Goal: Use online tool/utility: Use online tool/utility

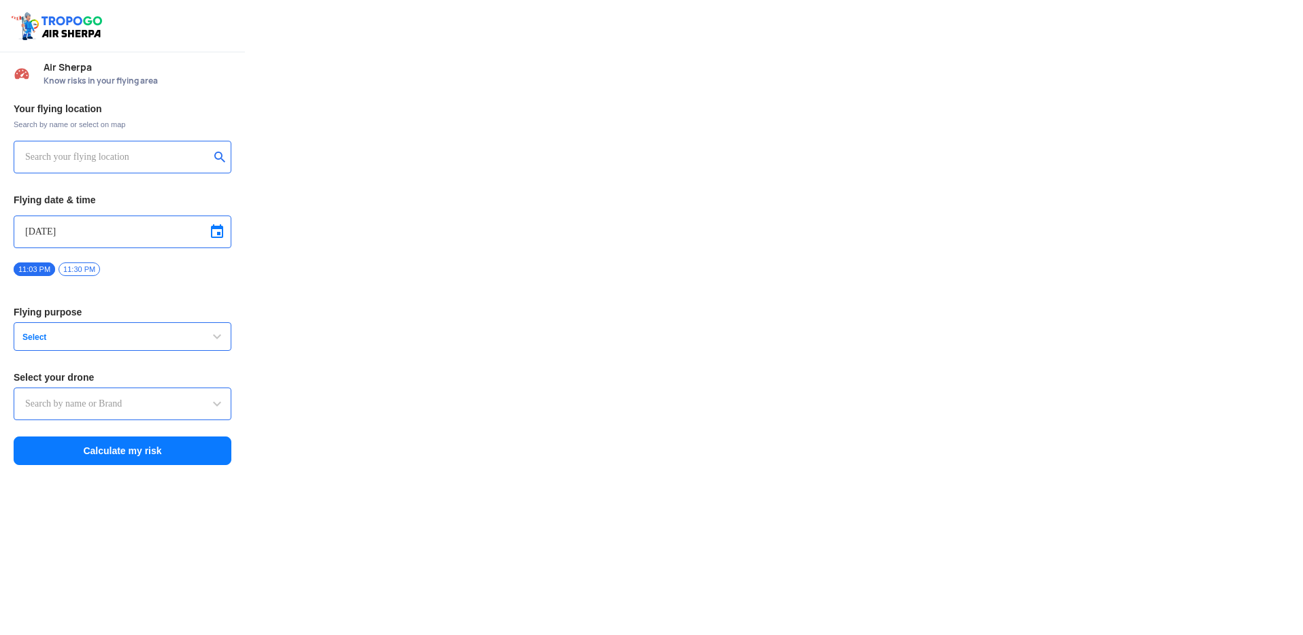
type input "Lookout VTOL_Tactical"
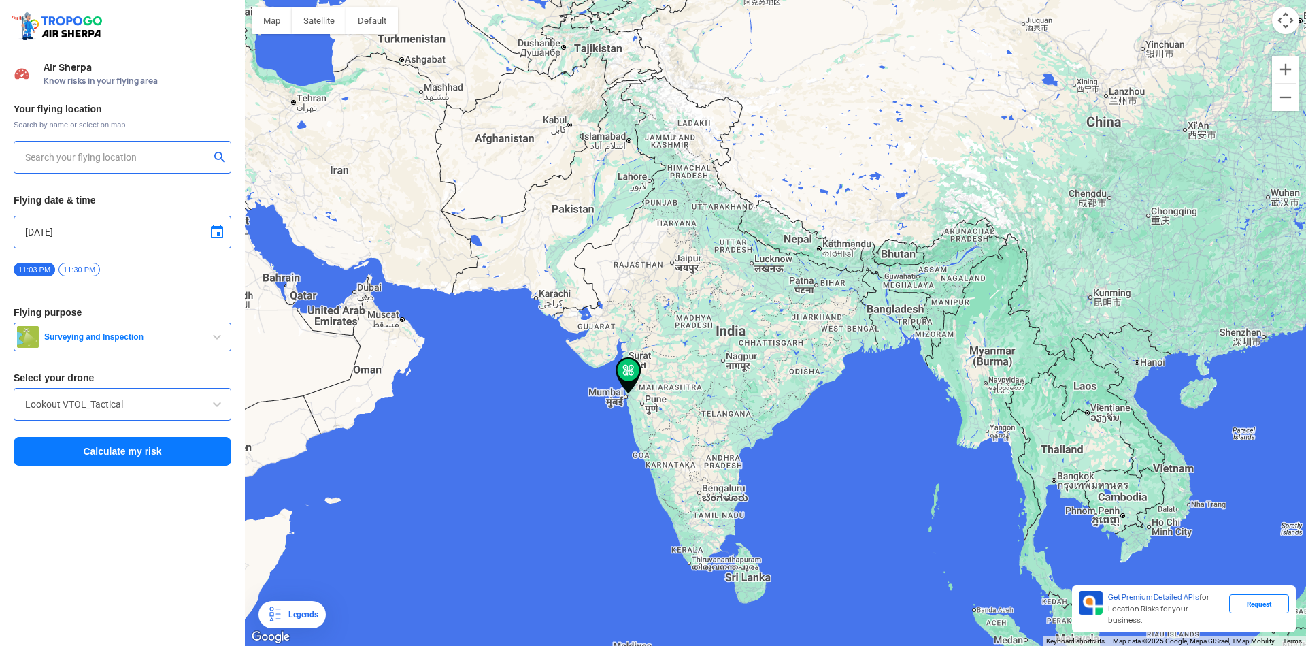
type input "[STREET_ADDRESS]"
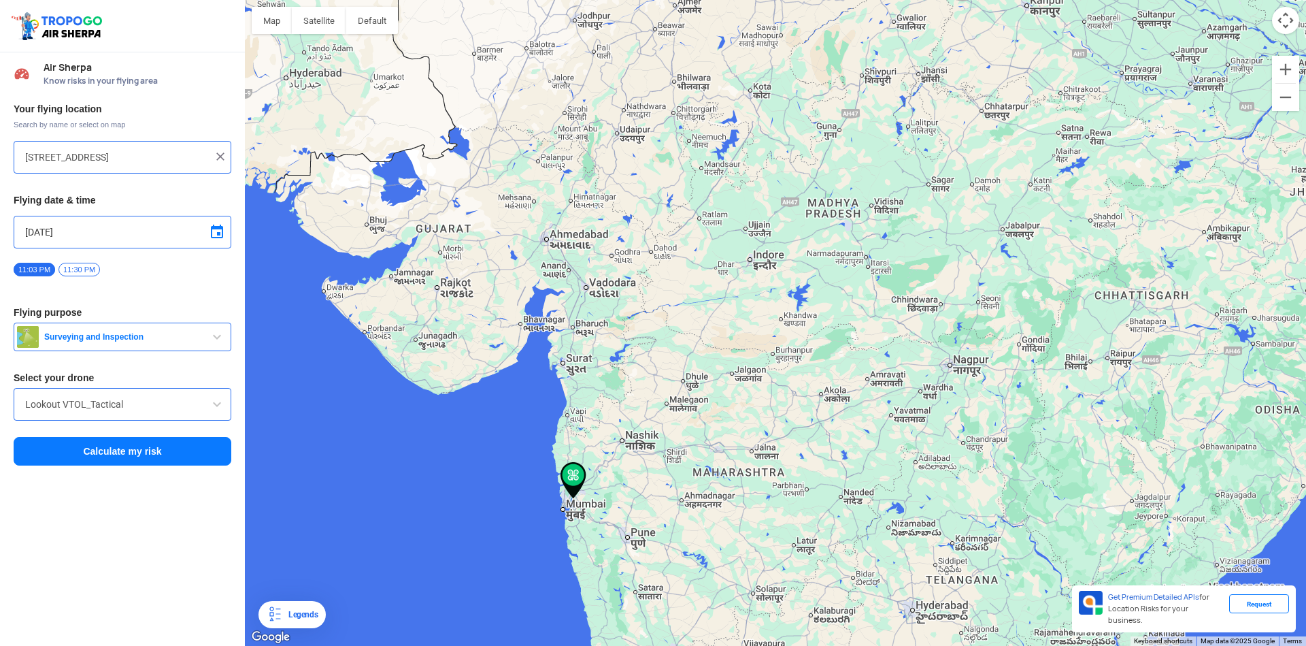
drag, startPoint x: 620, startPoint y: 316, endPoint x: 794, endPoint y: 184, distance: 217.5
click at [796, 186] on div at bounding box center [775, 323] width 1061 height 646
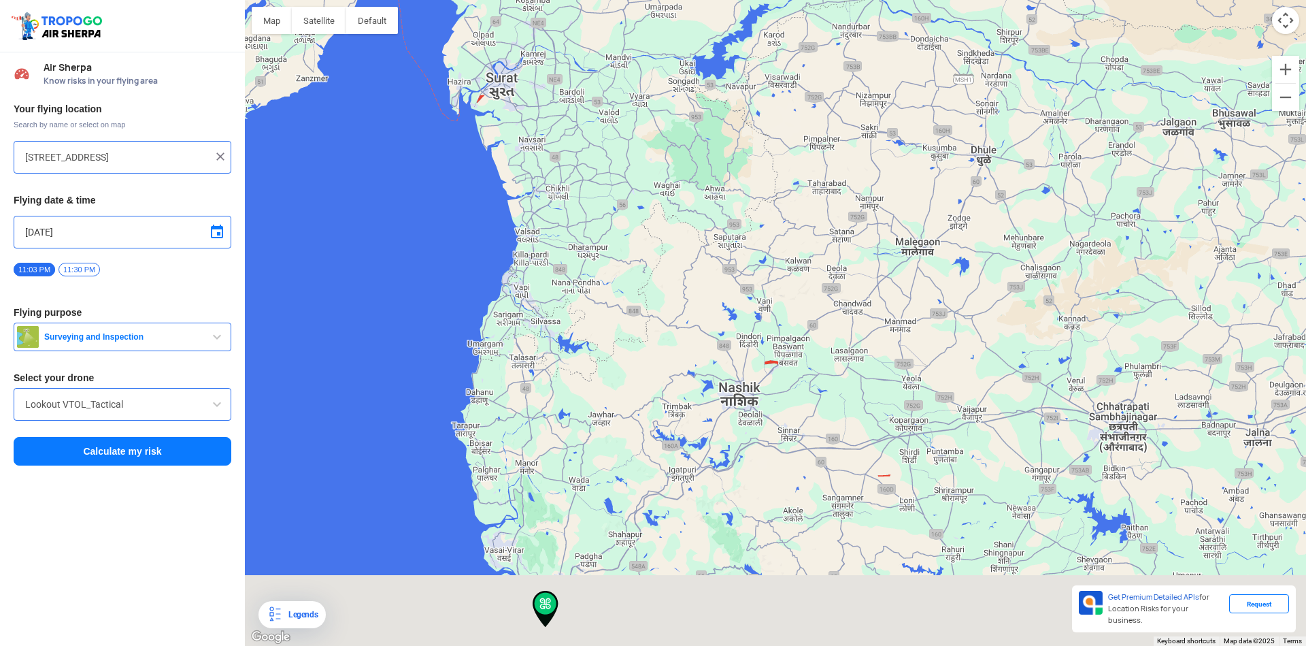
drag, startPoint x: 571, startPoint y: 378, endPoint x: 571, endPoint y: 244, distance: 134.7
click at [571, 245] on div at bounding box center [775, 323] width 1061 height 646
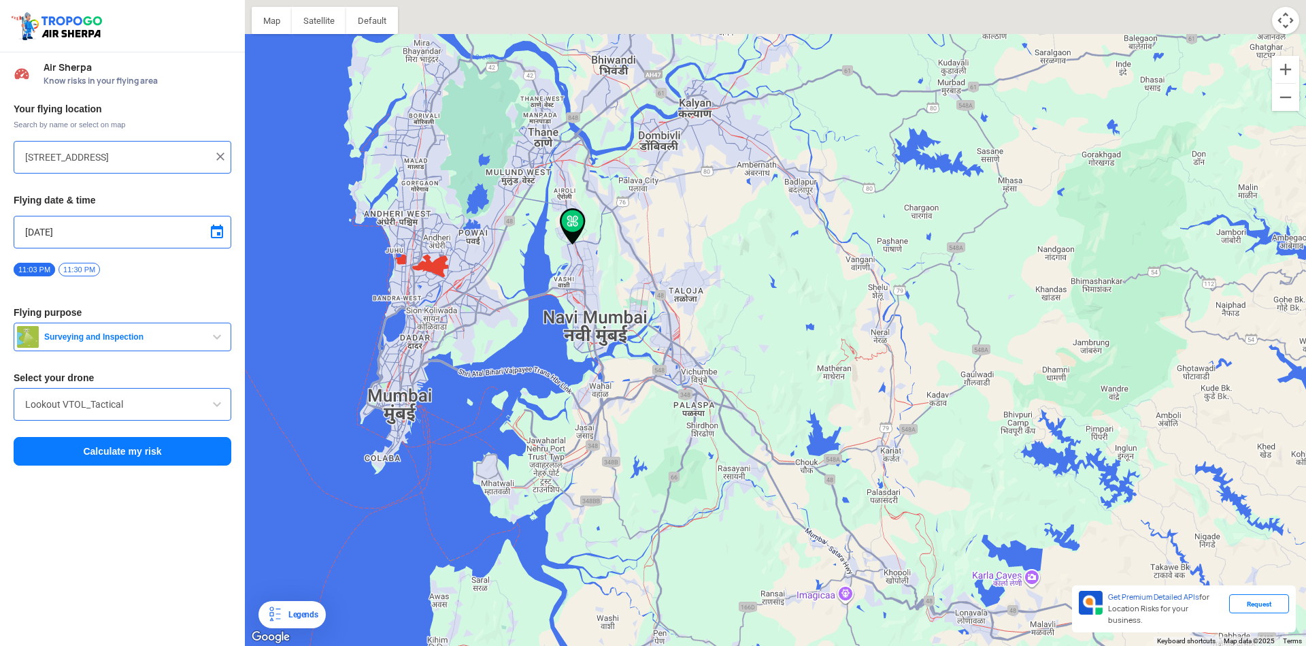
drag, startPoint x: 558, startPoint y: 207, endPoint x: 575, endPoint y: 292, distance: 86.2
click at [589, 327] on div at bounding box center [775, 323] width 1061 height 646
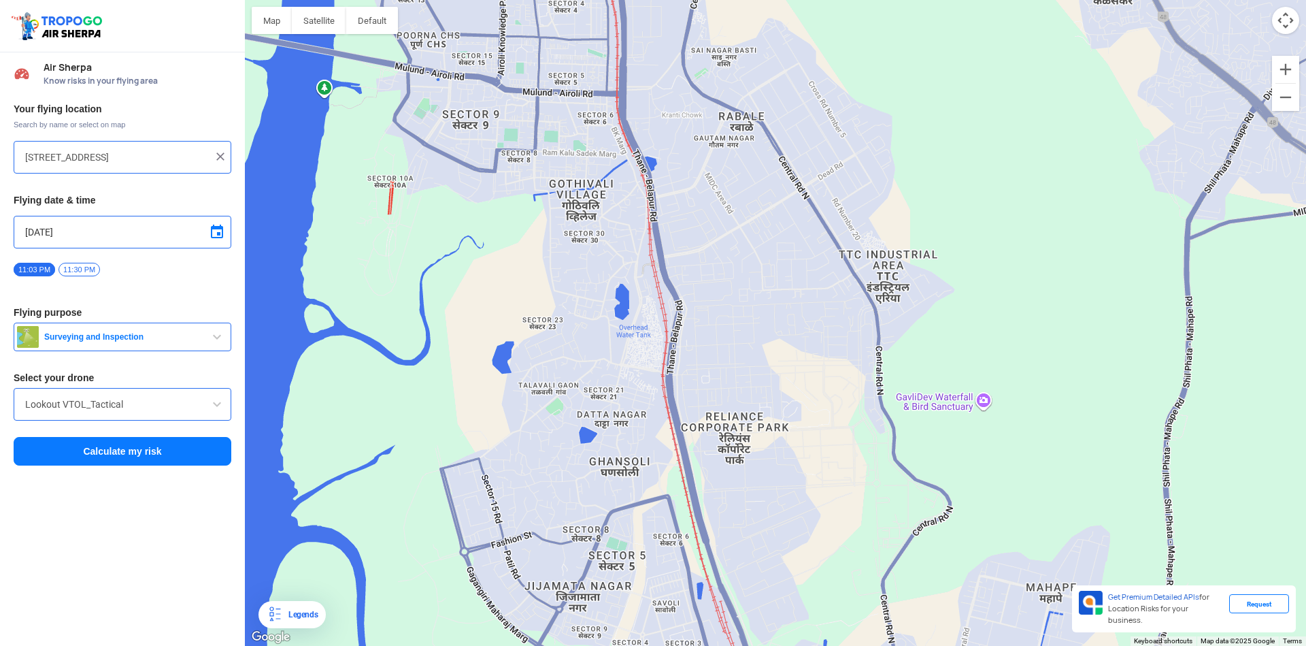
drag, startPoint x: 569, startPoint y: 417, endPoint x: 586, endPoint y: 375, distance: 45.7
click at [586, 375] on div at bounding box center [775, 323] width 1061 height 646
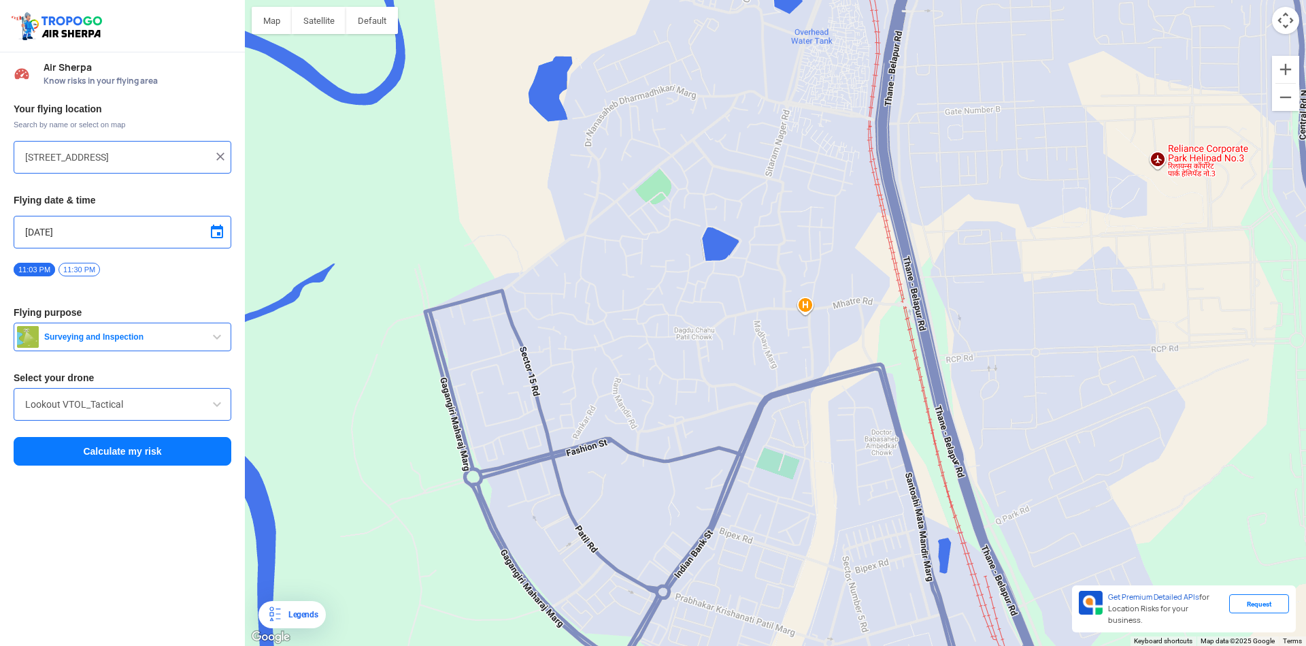
drag, startPoint x: 489, startPoint y: 354, endPoint x: 557, endPoint y: 295, distance: 90.2
click at [557, 295] on div at bounding box center [775, 323] width 1061 height 646
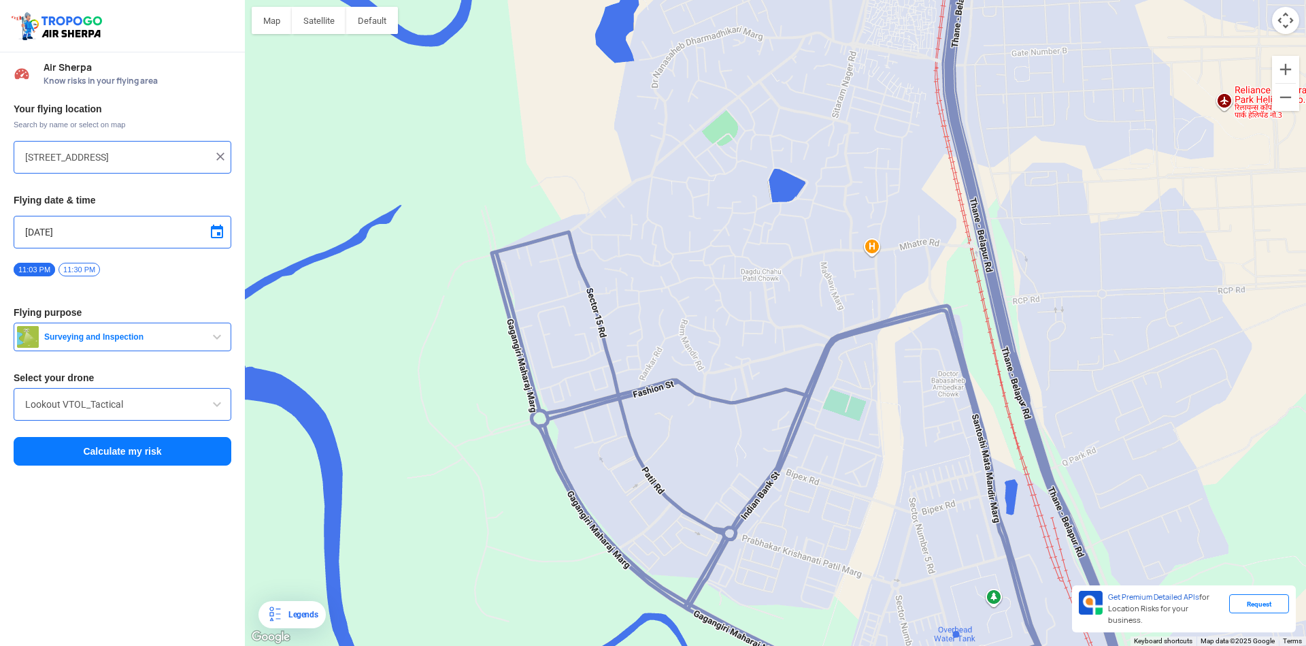
click at [127, 335] on span "Surveying and Inspection" at bounding box center [124, 336] width 170 height 11
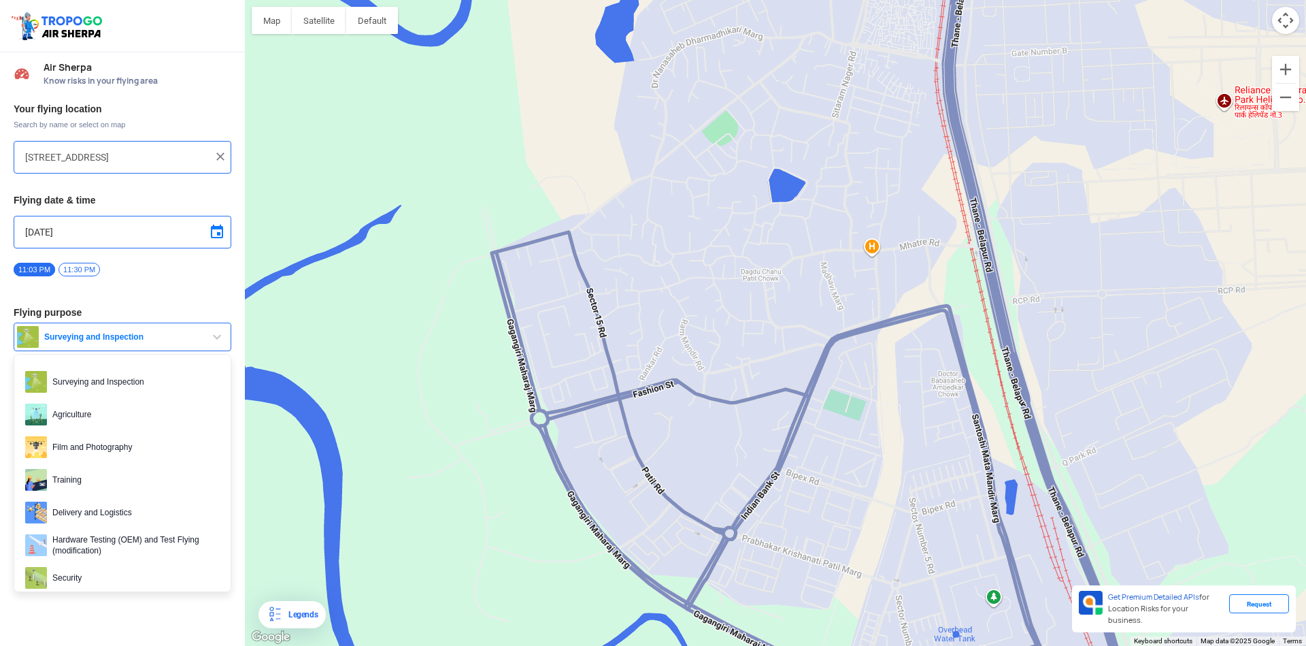
click at [128, 335] on span "Surveying and Inspection" at bounding box center [124, 336] width 170 height 11
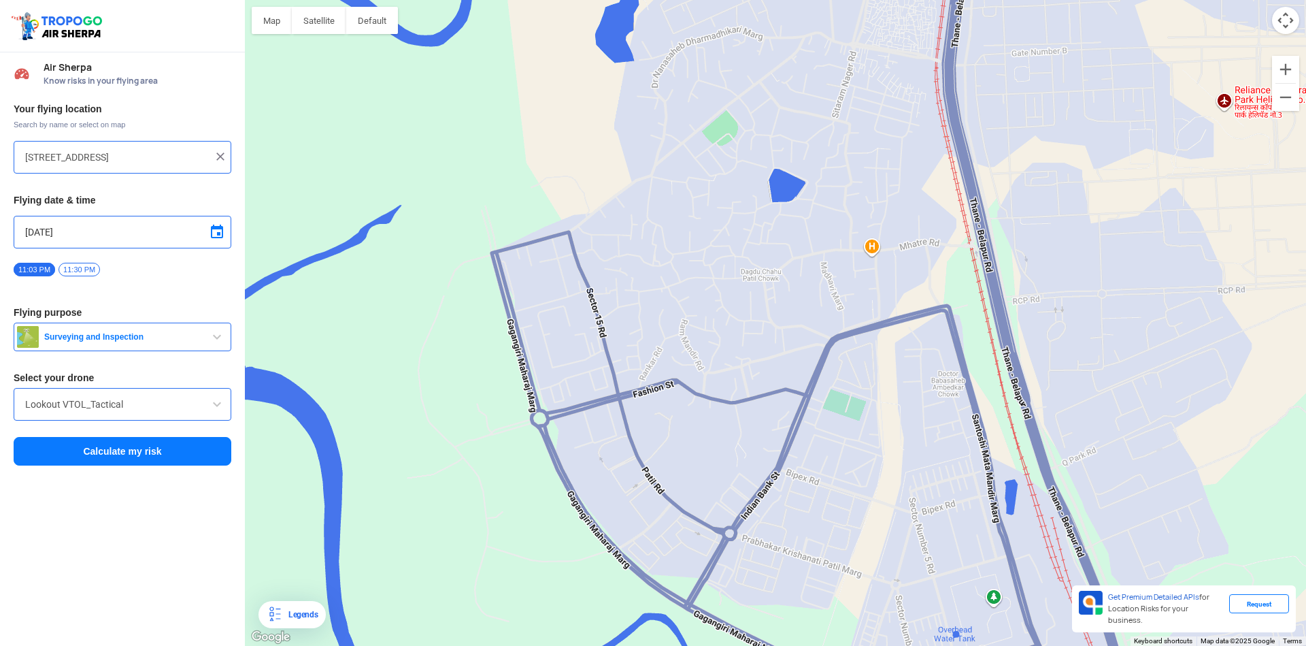
click at [110, 68] on span "Air Sherpa" at bounding box center [138, 67] width 188 height 11
click at [71, 68] on span "Air Sherpa" at bounding box center [138, 67] width 188 height 11
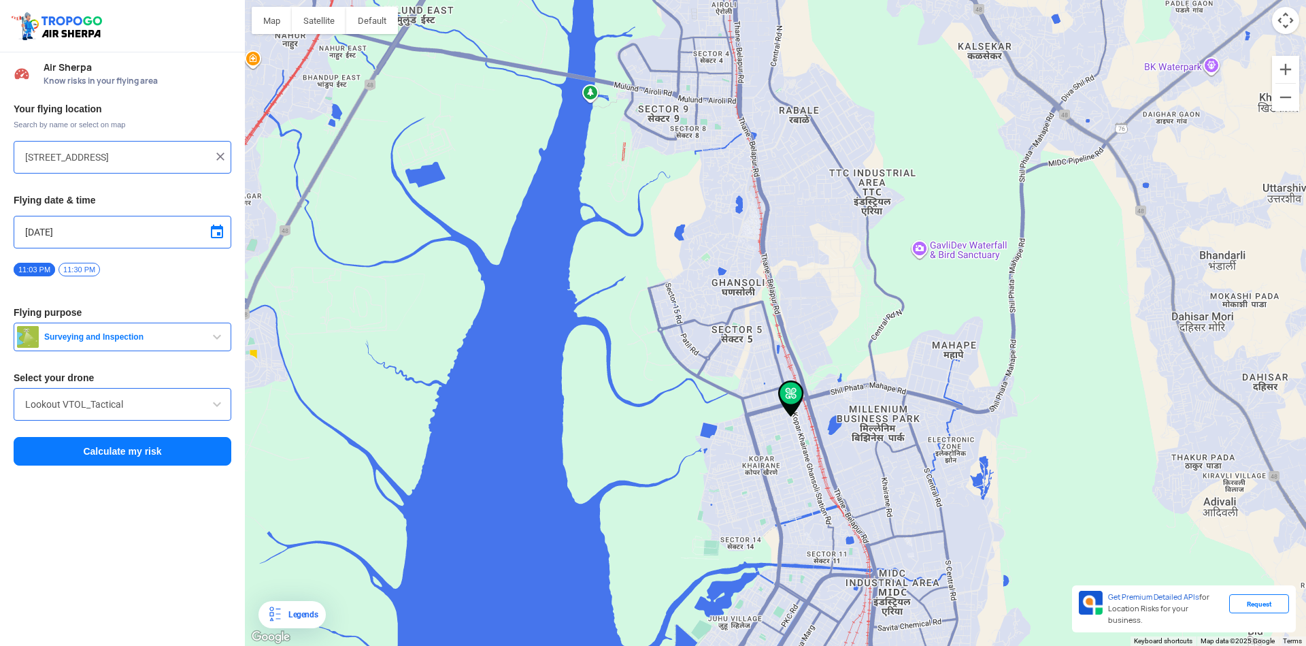
drag, startPoint x: 660, startPoint y: 383, endPoint x: 667, endPoint y: 405, distance: 23.0
click at [667, 405] on div at bounding box center [775, 323] width 1061 height 646
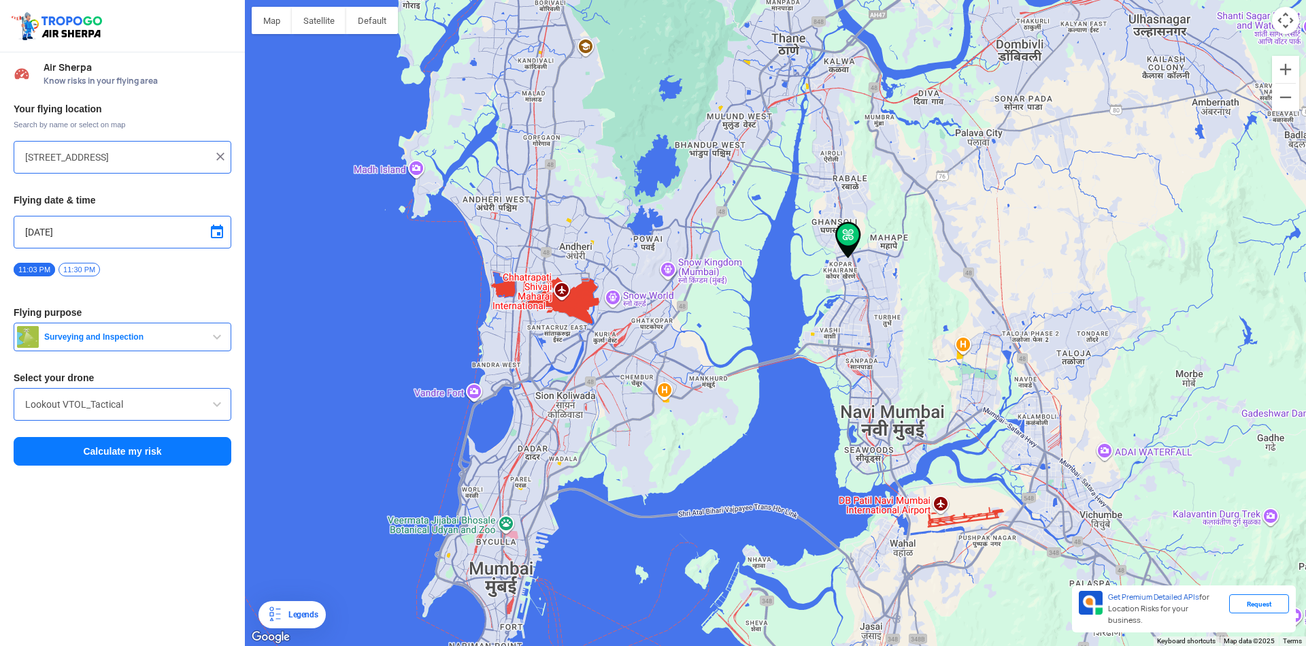
click at [593, 363] on div at bounding box center [775, 323] width 1061 height 646
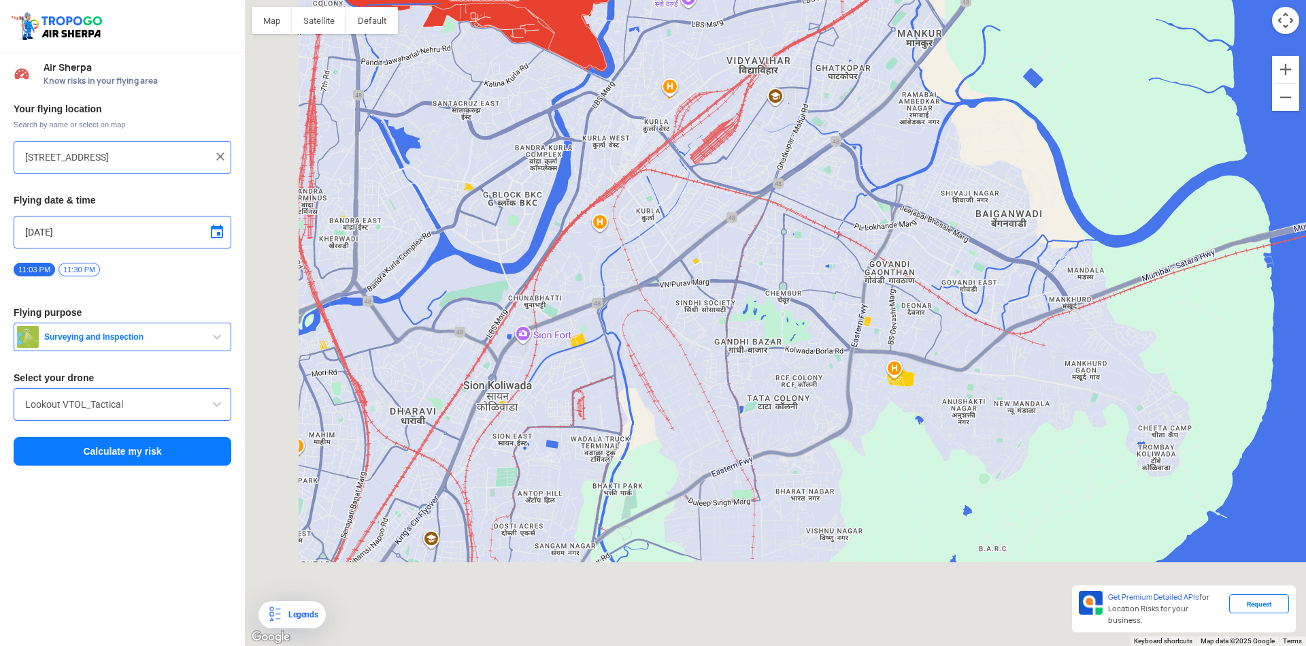
drag, startPoint x: 503, startPoint y: 372, endPoint x: 685, endPoint y: 186, distance: 260.2
click at [691, 199] on div at bounding box center [775, 323] width 1061 height 646
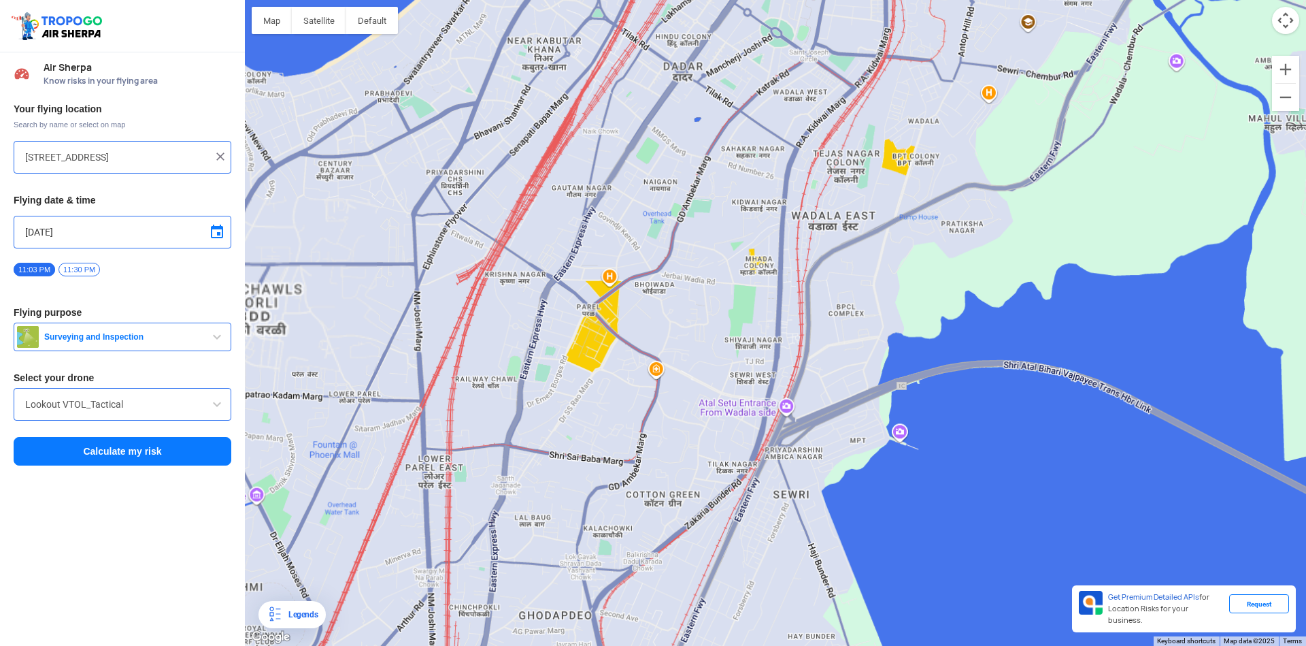
drag, startPoint x: 564, startPoint y: 482, endPoint x: 603, endPoint y: 142, distance: 341.7
click at [603, 147] on div at bounding box center [775, 323] width 1061 height 646
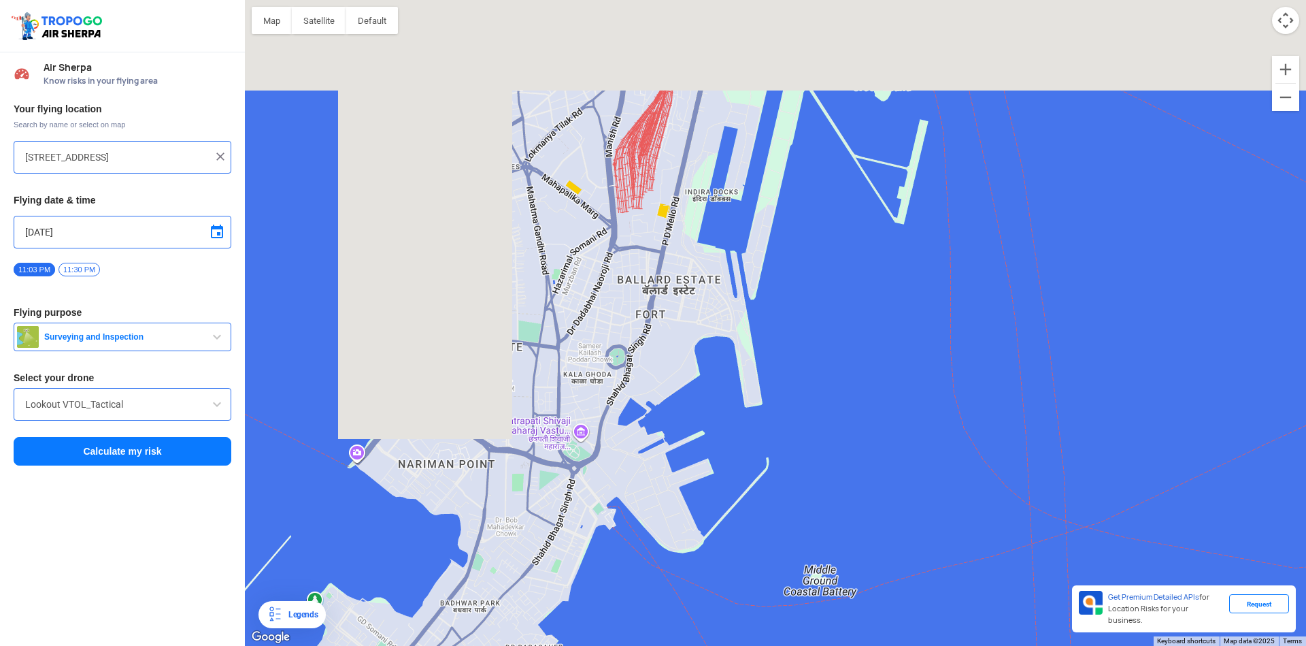
drag, startPoint x: 603, startPoint y: 338, endPoint x: 601, endPoint y: 514, distance: 175.5
click at [603, 509] on div at bounding box center [775, 323] width 1061 height 646
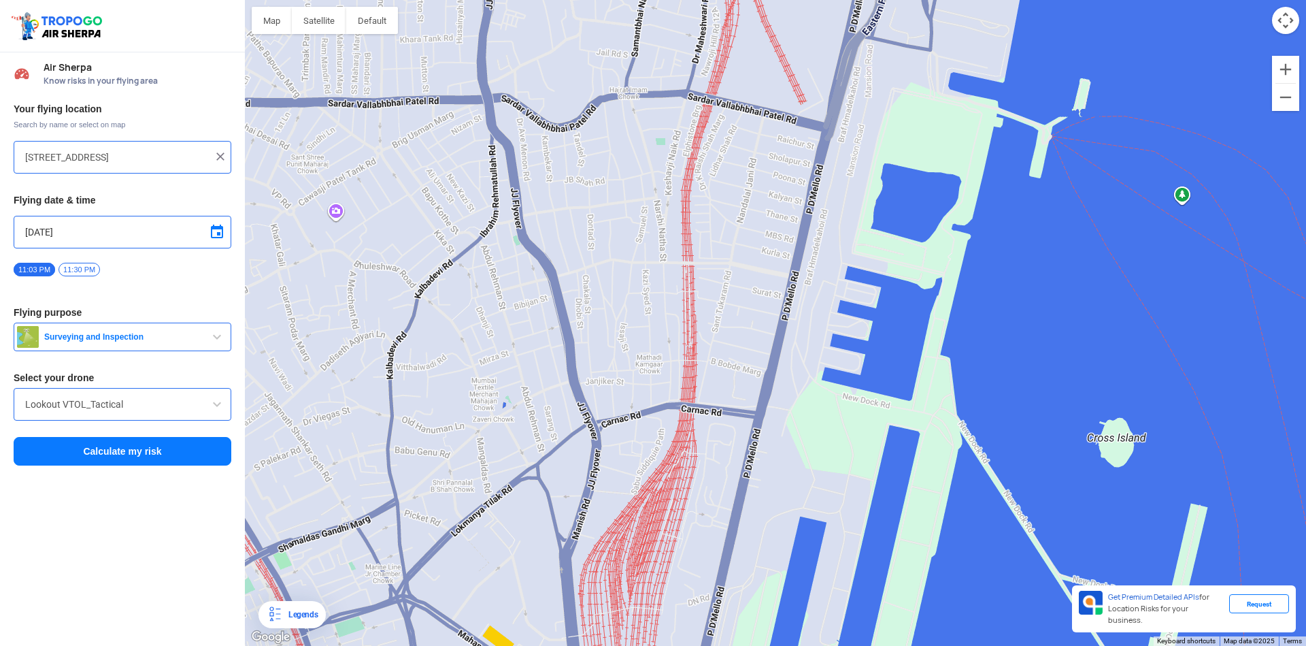
drag, startPoint x: 581, startPoint y: 361, endPoint x: 631, endPoint y: 526, distance: 172.6
click at [627, 535] on div at bounding box center [775, 323] width 1061 height 646
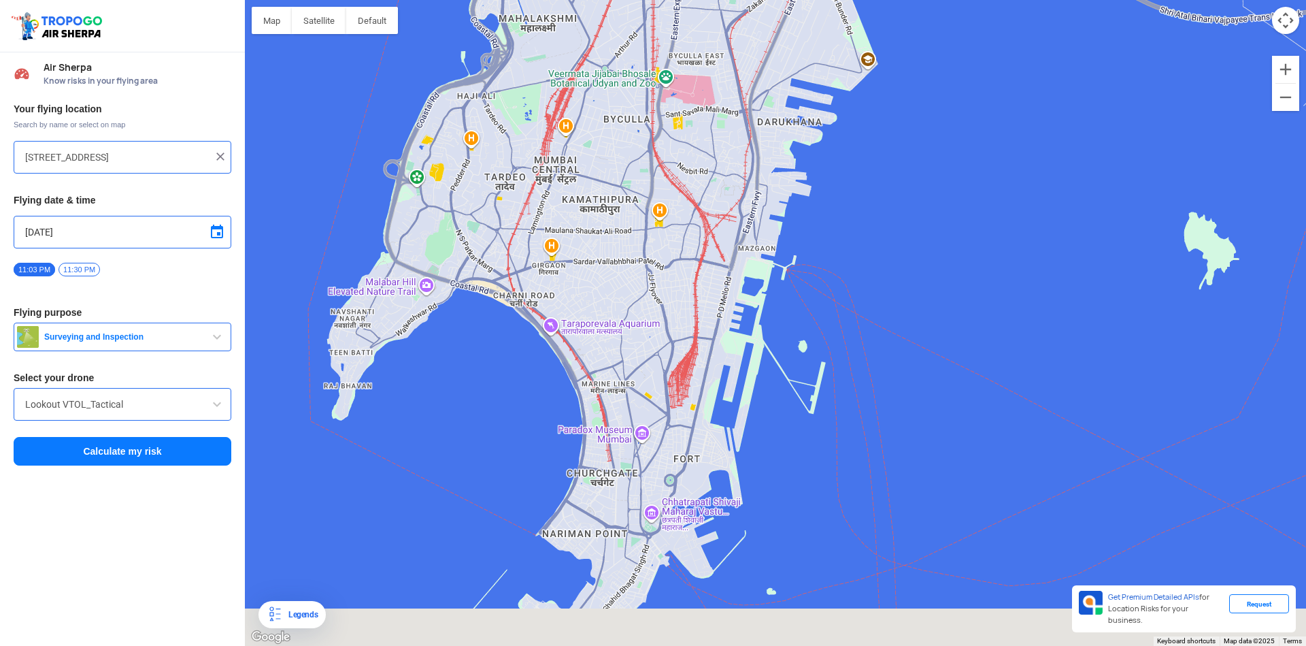
drag, startPoint x: 639, startPoint y: 378, endPoint x: 639, endPoint y: 319, distance: 59.2
click at [639, 329] on div at bounding box center [775, 323] width 1061 height 646
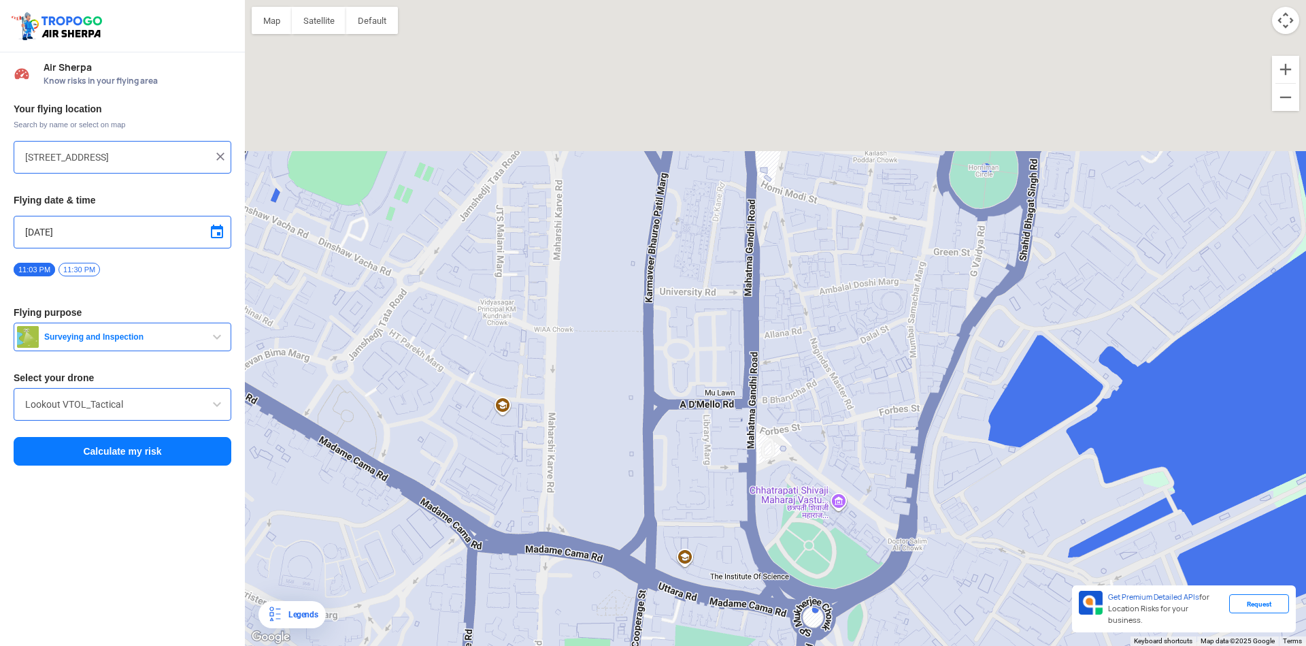
drag, startPoint x: 691, startPoint y: 267, endPoint x: 737, endPoint y: 499, distance: 237.2
click at [737, 499] on div at bounding box center [775, 323] width 1061 height 646
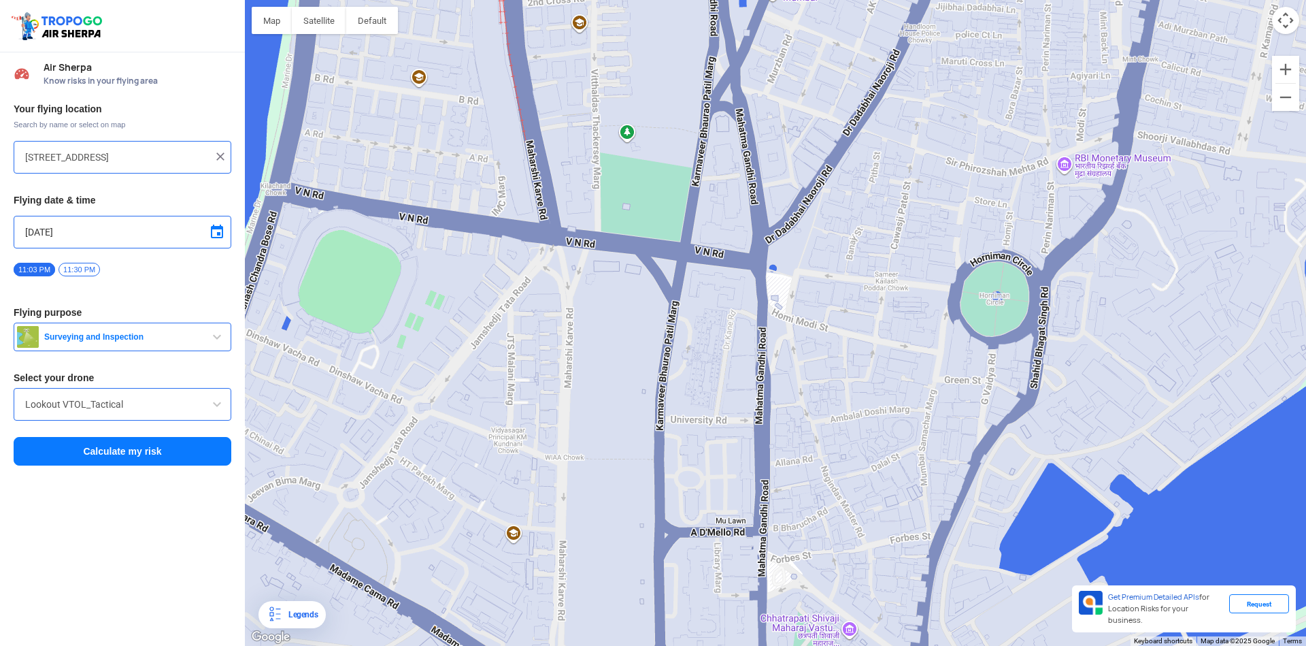
drag, startPoint x: 744, startPoint y: 400, endPoint x: 750, endPoint y: 152, distance: 247.7
click at [750, 212] on div at bounding box center [775, 323] width 1061 height 646
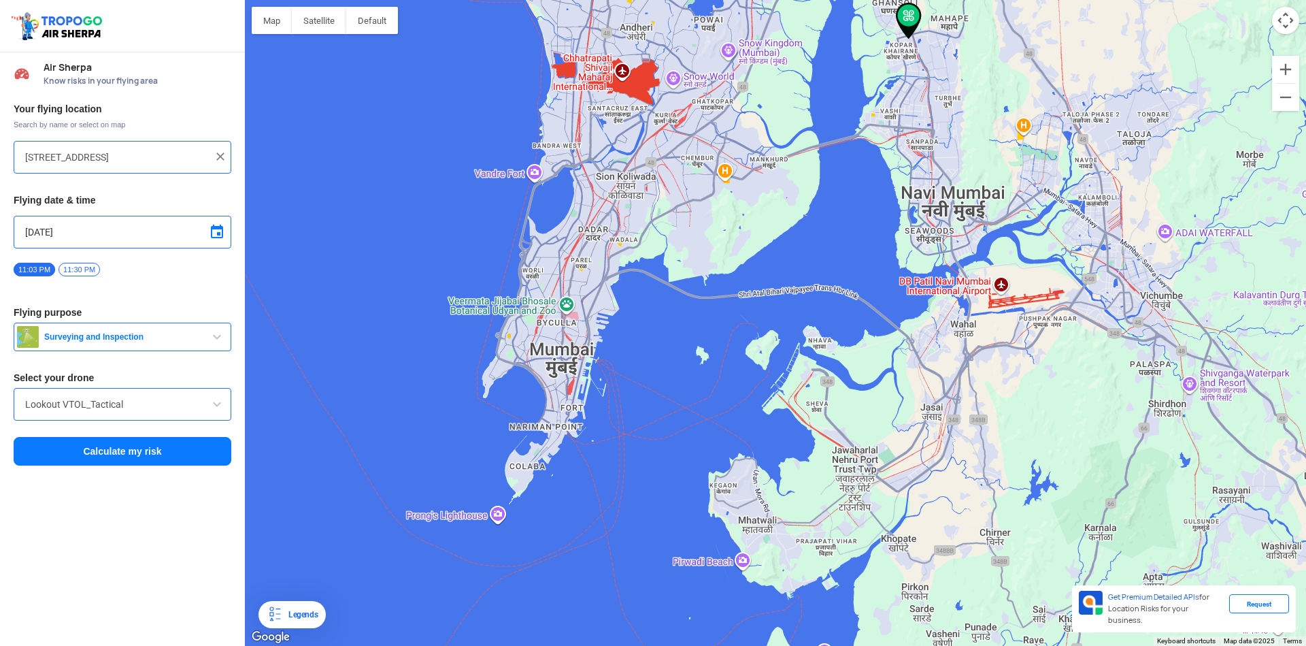
drag, startPoint x: 911, startPoint y: 270, endPoint x: 711, endPoint y: 395, distance: 235.6
click at [711, 395] on div at bounding box center [775, 323] width 1061 height 646
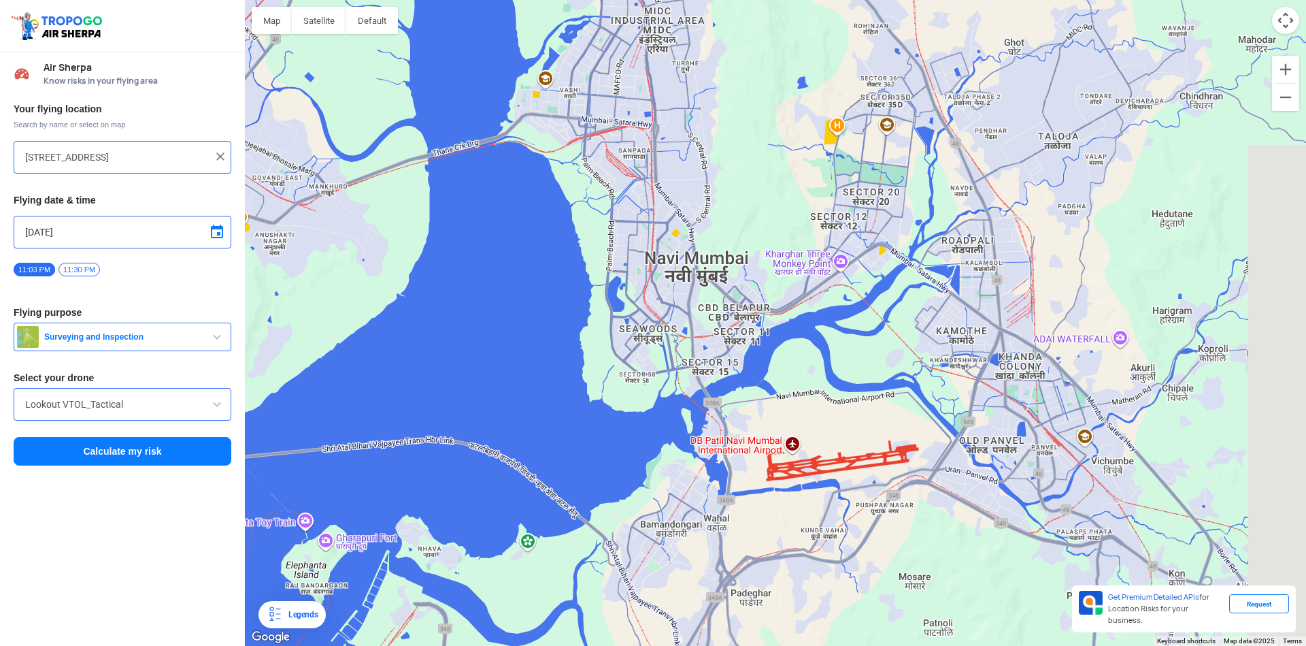
click at [794, 474] on div at bounding box center [775, 323] width 1061 height 646
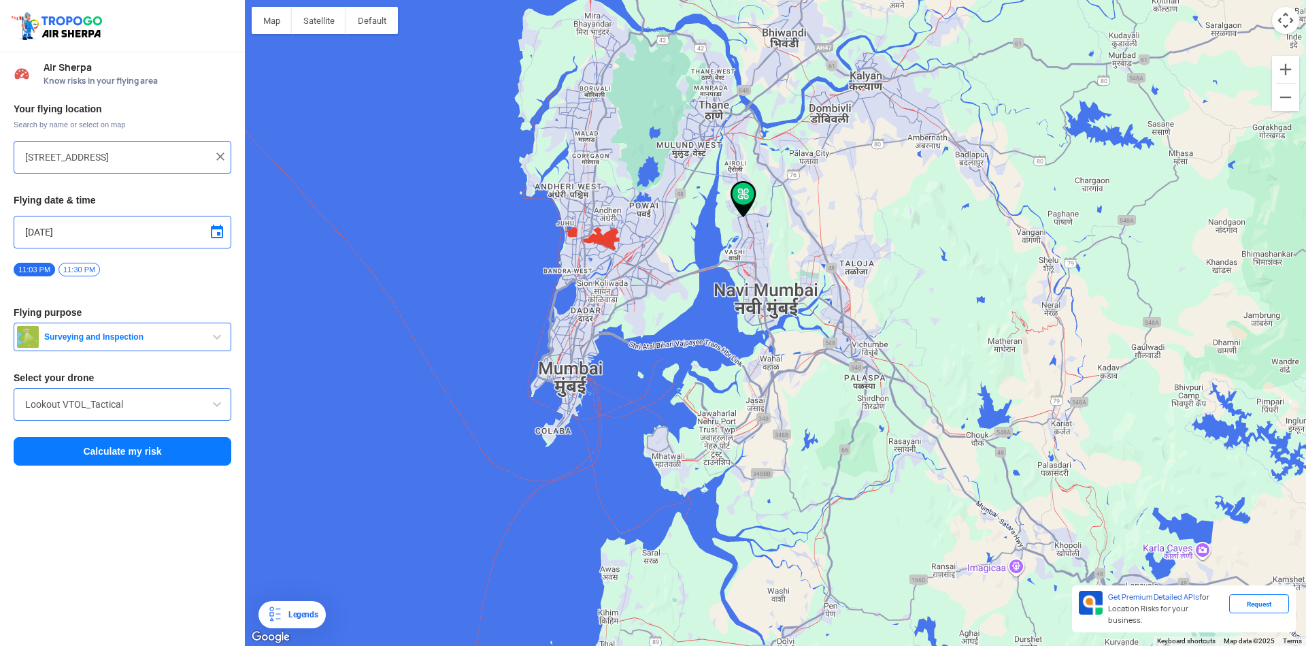
drag, startPoint x: 138, startPoint y: 389, endPoint x: 138, endPoint y: 397, distance: 7.5
click at [138, 393] on div "Lookout VTOL_Tactical" at bounding box center [123, 404] width 218 height 33
click at [144, 403] on input "Lookout VTOL_Tactical" at bounding box center [122, 404] width 195 height 16
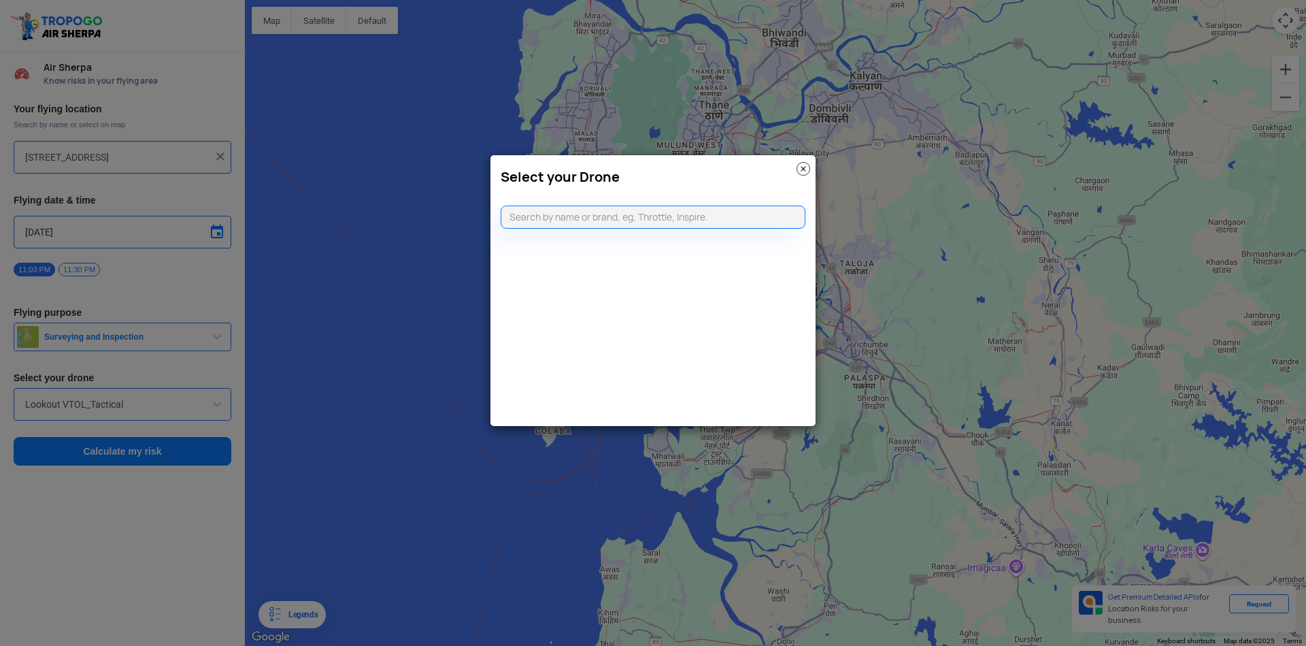
click at [801, 172] on img at bounding box center [804, 169] width 14 height 14
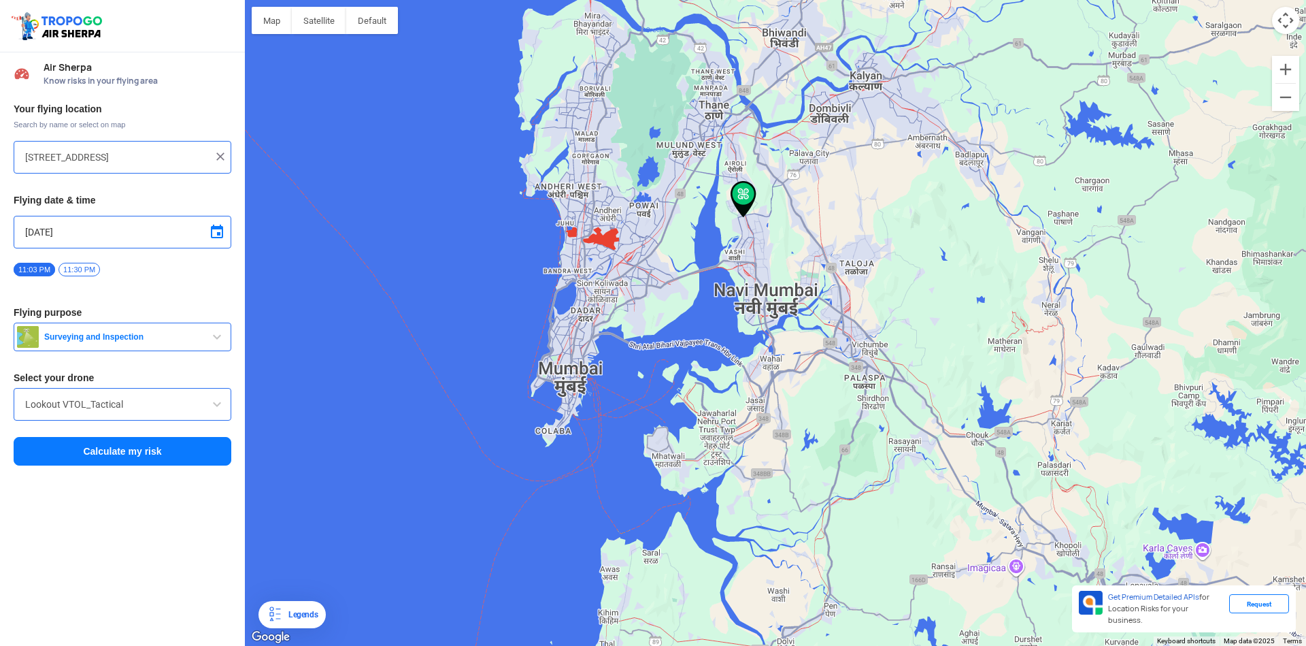
click at [161, 404] on input "Lookout VTOL_Tactical" at bounding box center [122, 404] width 195 height 16
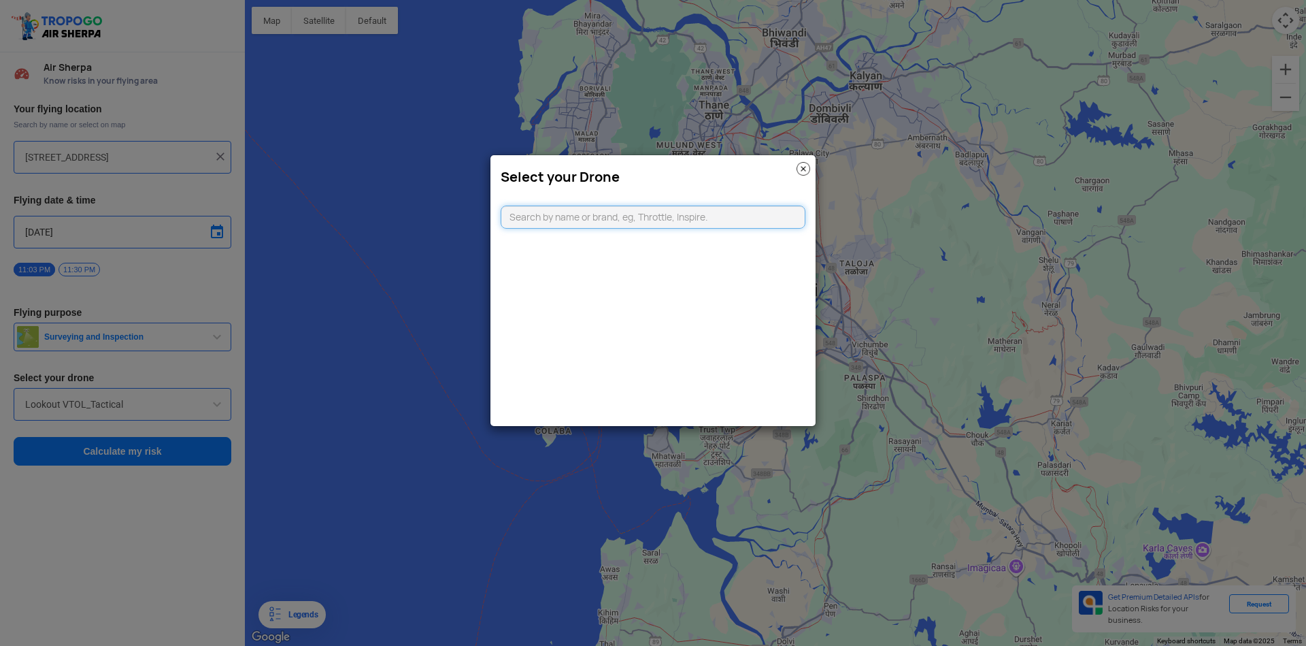
click at [563, 219] on input "text" at bounding box center [653, 216] width 305 height 23
type input "dji mi"
click at [618, 240] on li "DJI Mini2" at bounding box center [653, 248] width 304 height 31
type input "DJI Mini2"
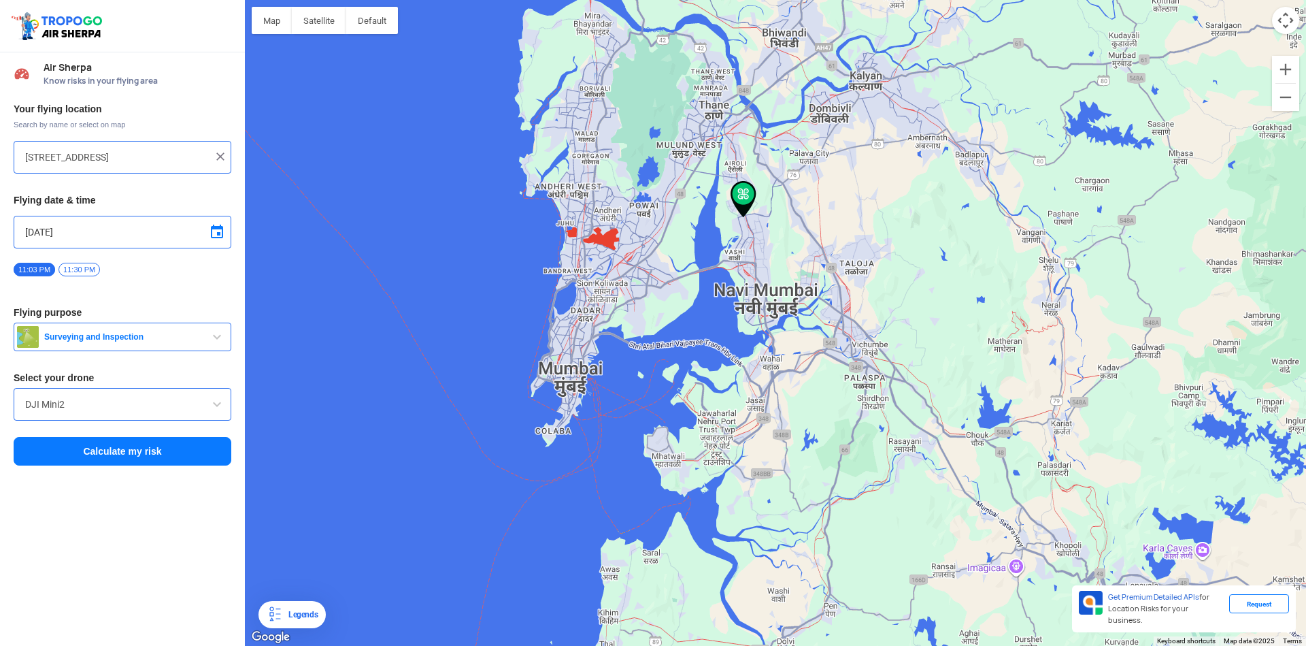
click at [153, 441] on button "Calculate my risk" at bounding box center [123, 451] width 218 height 29
